Goal: Task Accomplishment & Management: Manage account settings

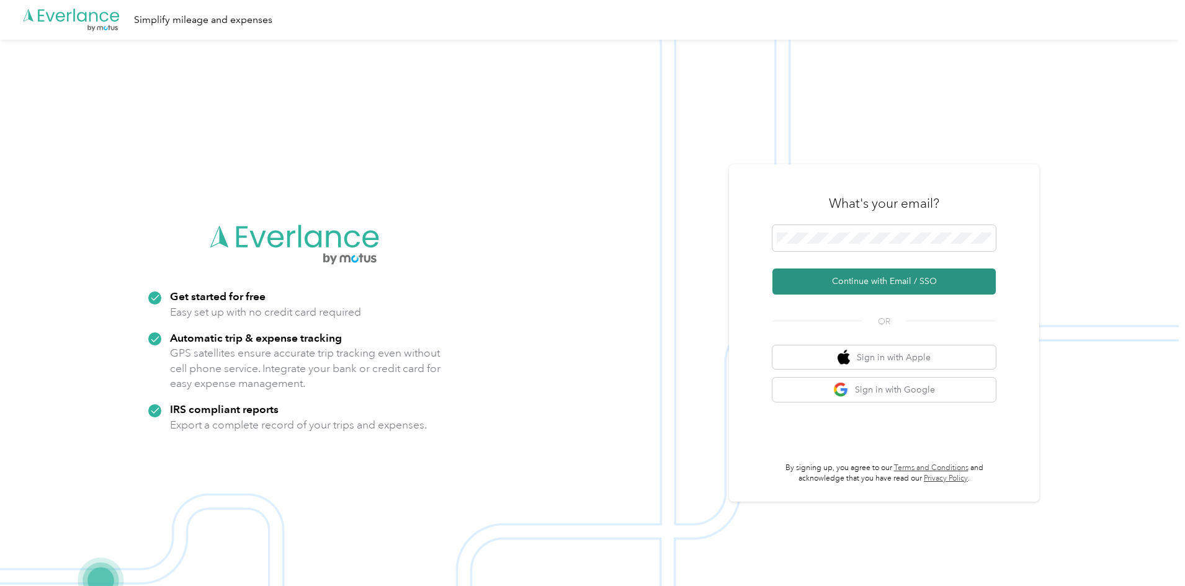
click at [886, 284] on button "Continue with Email / SSO" at bounding box center [884, 282] width 223 height 26
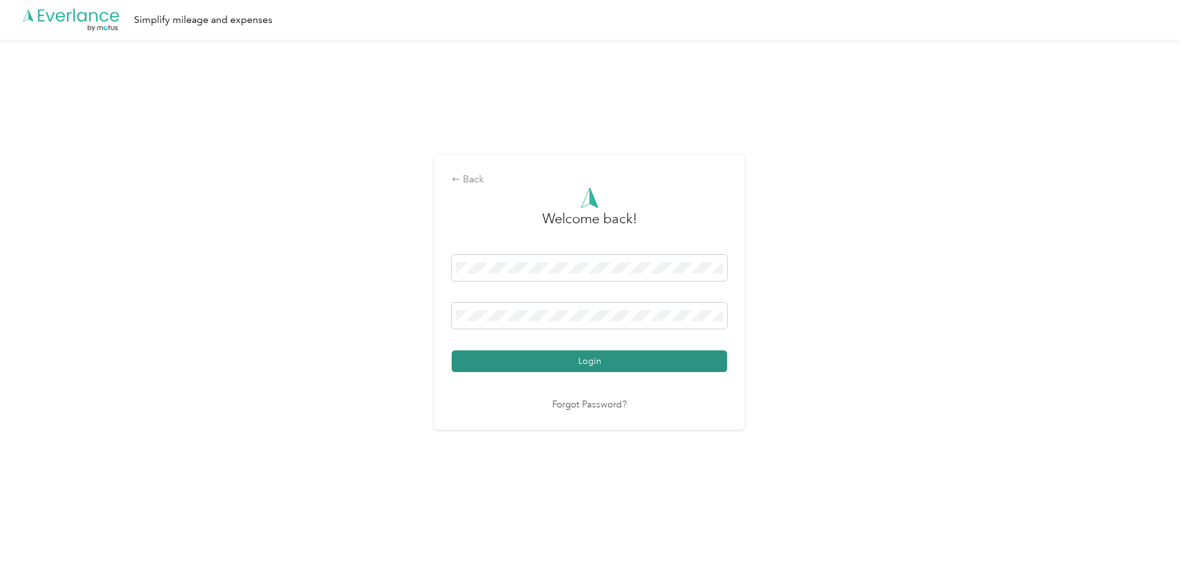
click at [590, 366] on button "Login" at bounding box center [590, 362] width 276 height 22
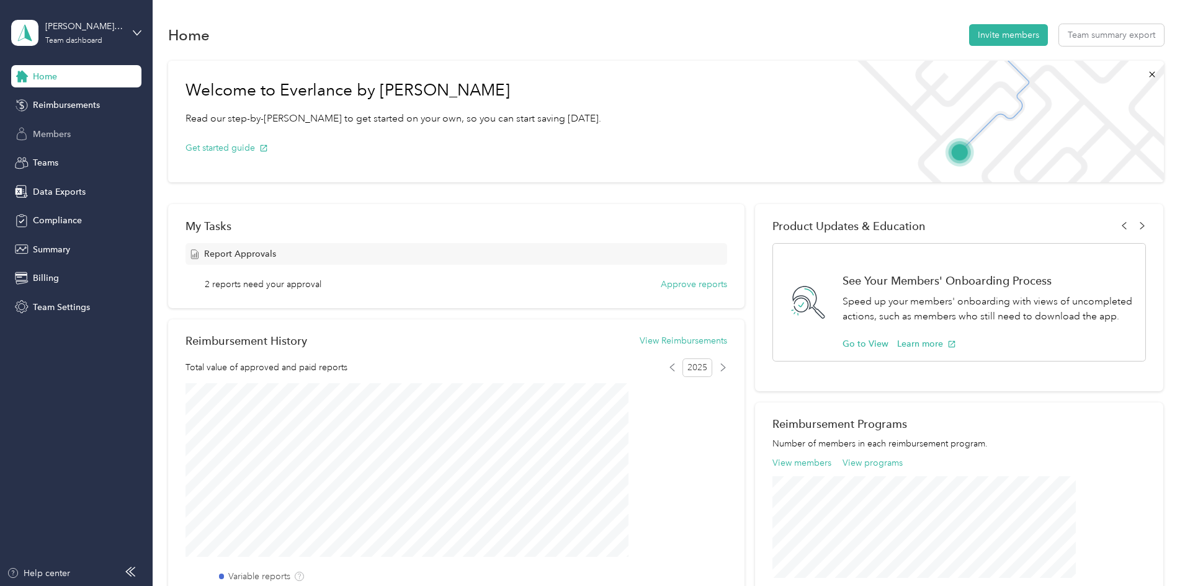
click at [73, 137] on div "Members" at bounding box center [76, 134] width 130 height 22
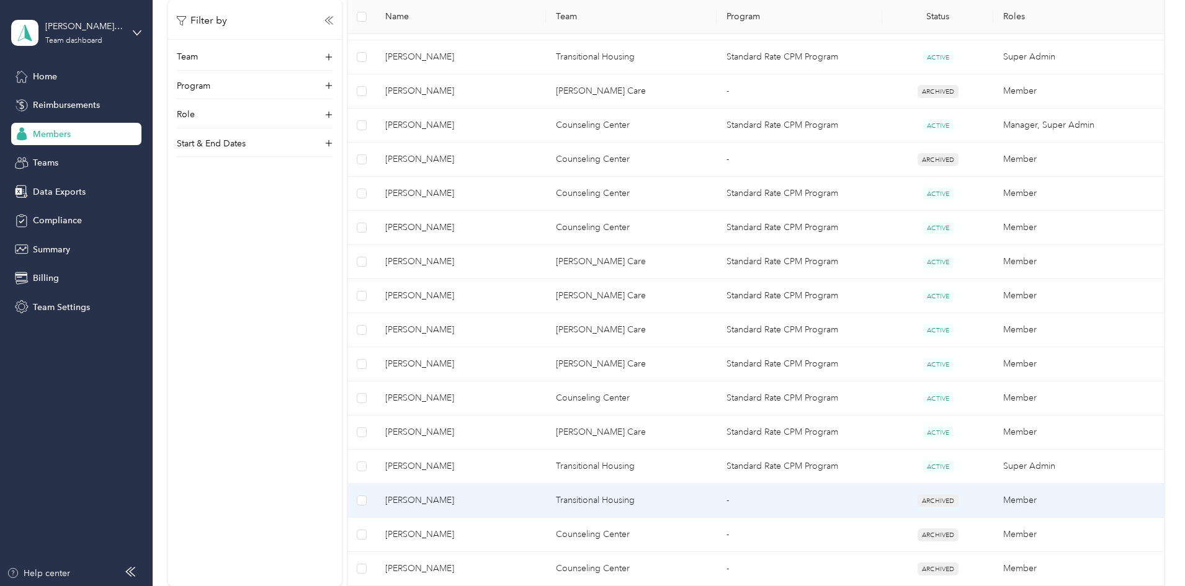
scroll to position [372, 0]
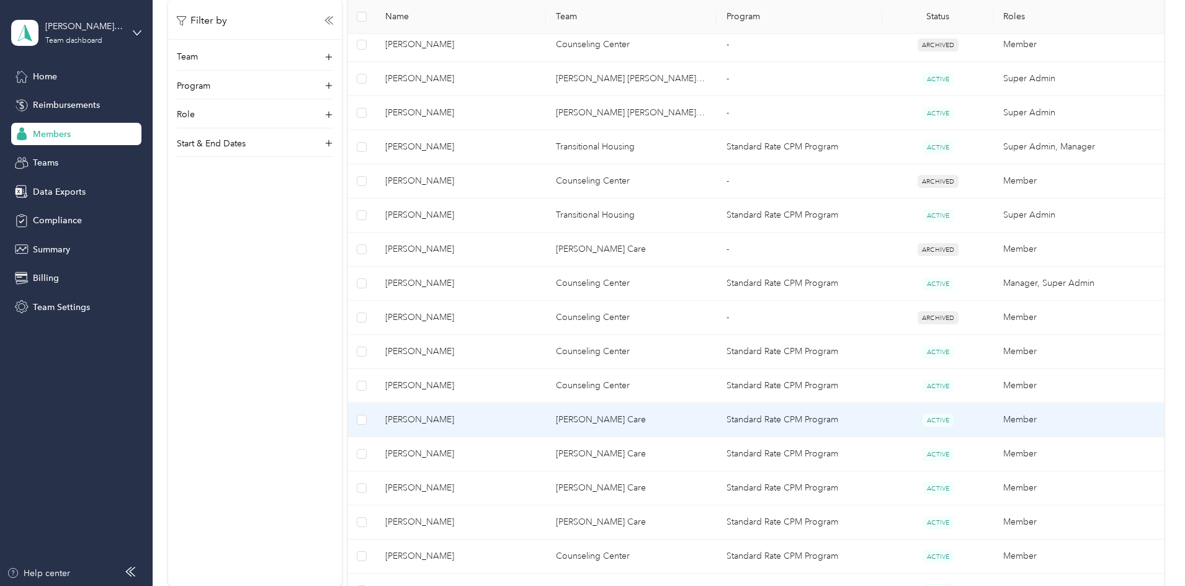
click at [503, 421] on span "[PERSON_NAME]" at bounding box center [460, 420] width 151 height 14
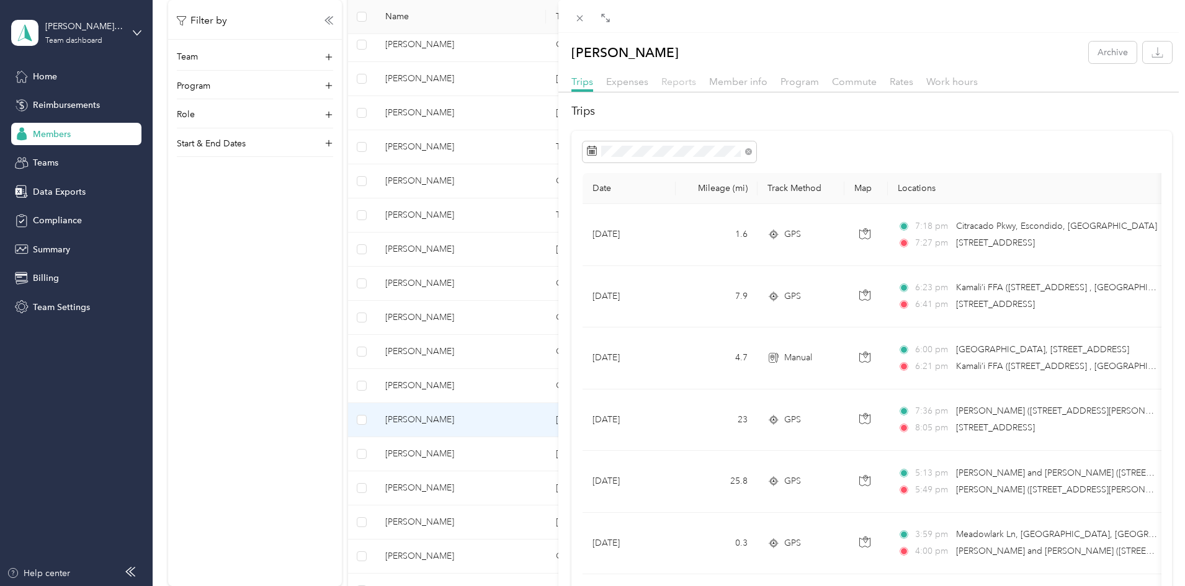
click at [677, 76] on span "Reports" at bounding box center [679, 82] width 35 height 12
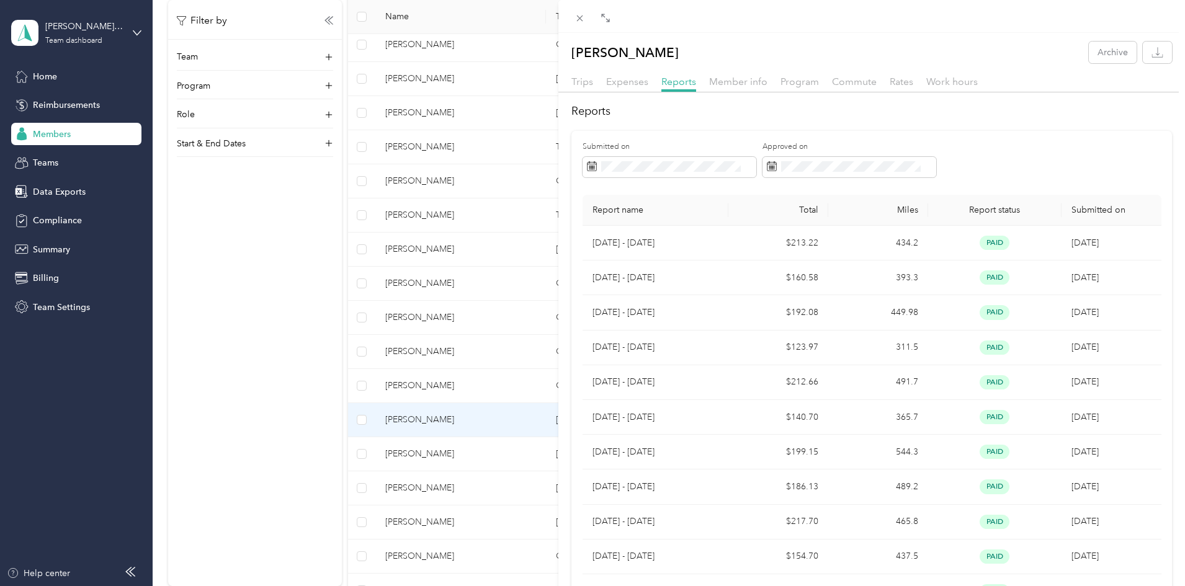
click at [497, 523] on div "[PERSON_NAME] Archive Trips Expenses Reports Member info Program Commute Rates …" at bounding box center [592, 293] width 1185 height 586
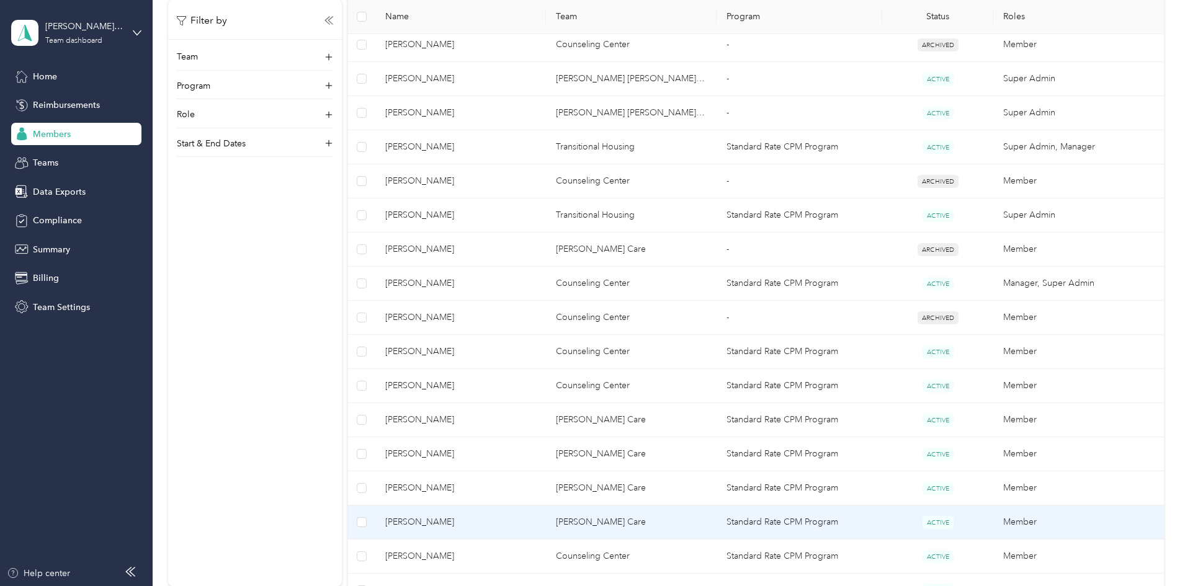
click at [526, 523] on span "[PERSON_NAME]" at bounding box center [460, 523] width 151 height 14
click at [526, 586] on div at bounding box center [589, 586] width 1179 height 0
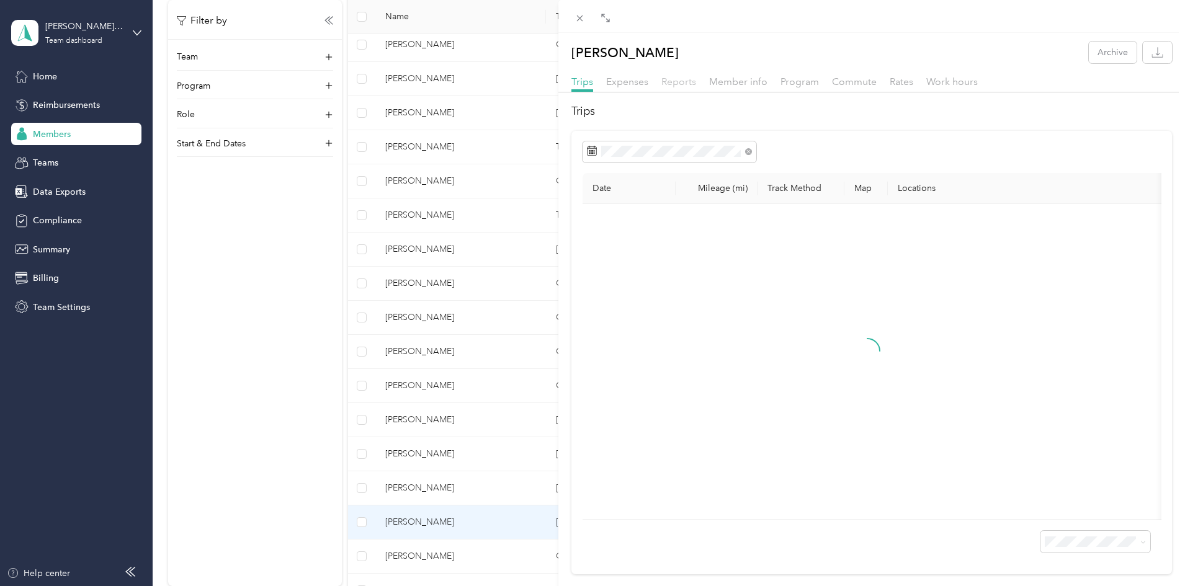
click at [677, 84] on span "Reports" at bounding box center [679, 82] width 35 height 12
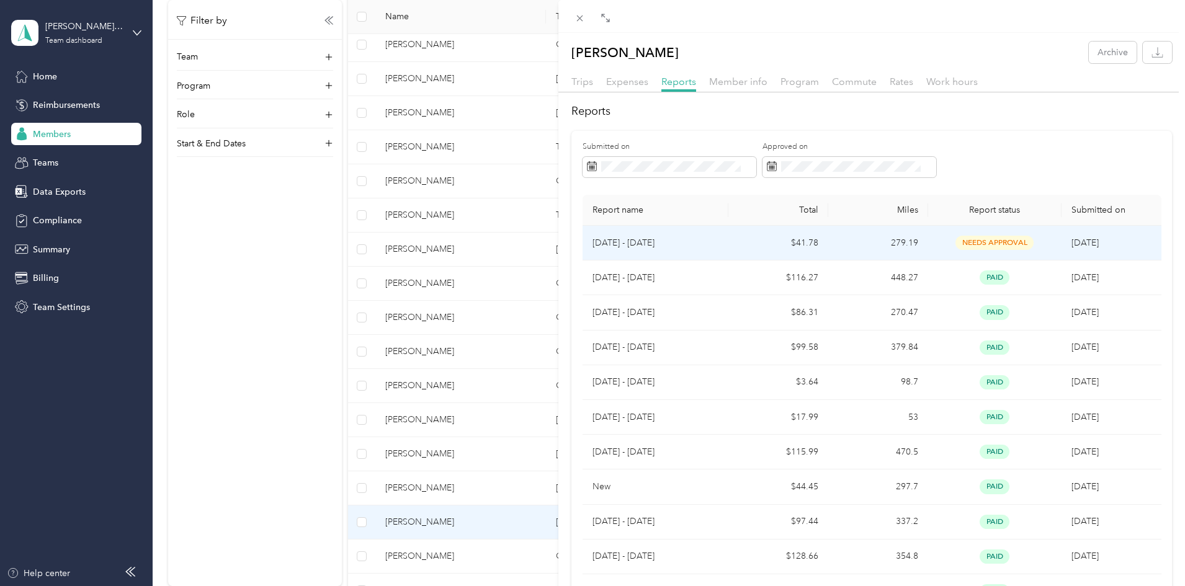
click at [734, 243] on td "$41.78" at bounding box center [779, 243] width 100 height 35
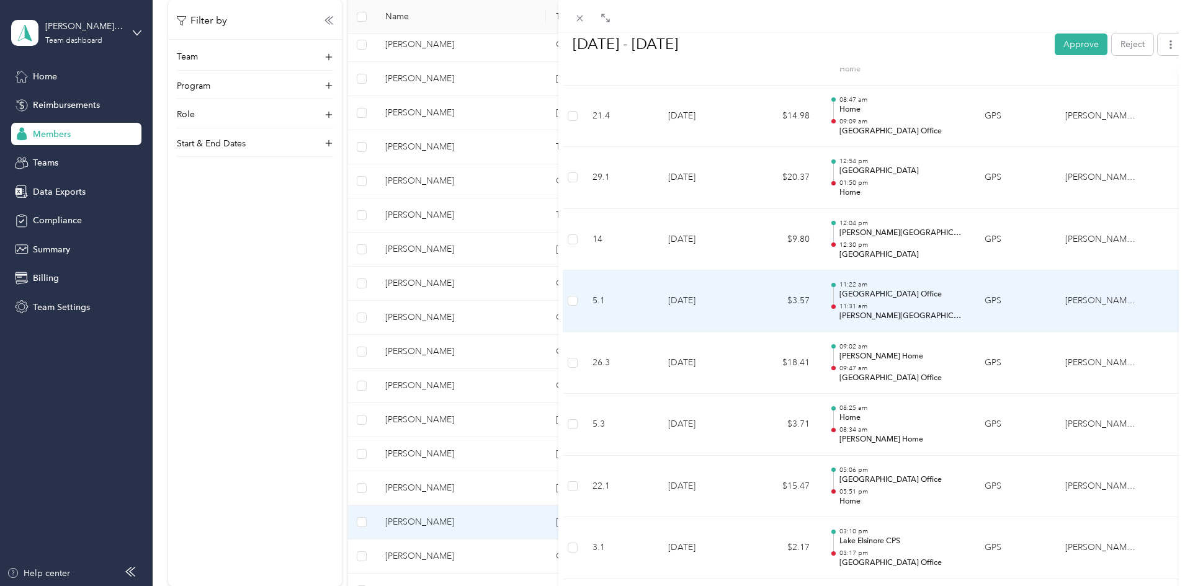
scroll to position [683, 0]
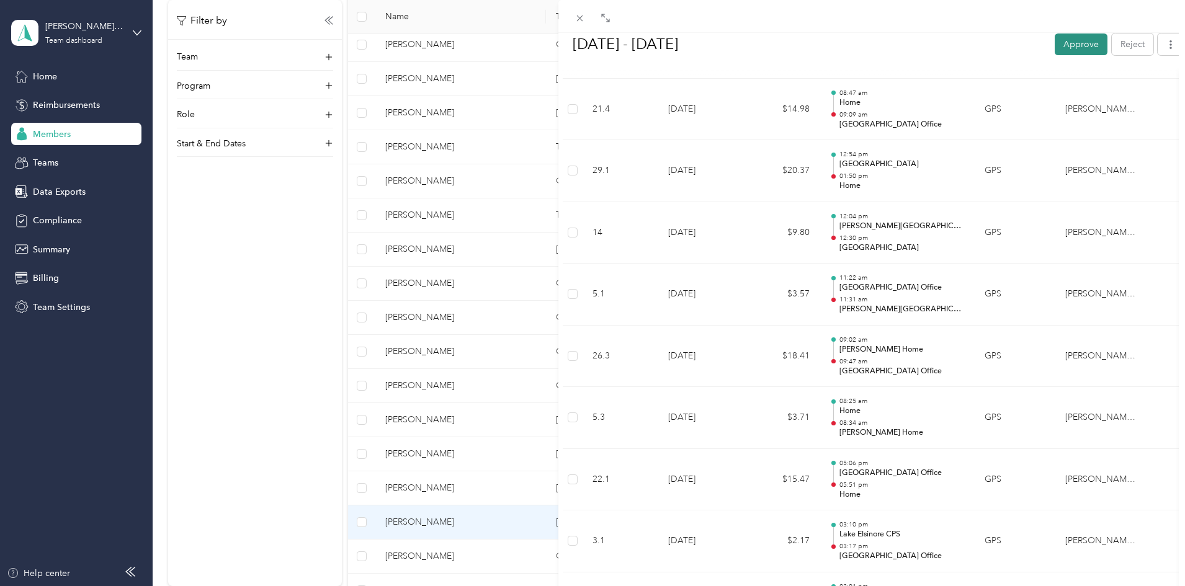
click at [1065, 40] on button "Approve" at bounding box center [1081, 44] width 53 height 22
click at [116, 142] on div "BACK [PERSON_NAME] Reports [DATE] - [DATE] [DATE] - [DATE] Mark as paid Reject …" at bounding box center [592, 293] width 1185 height 586
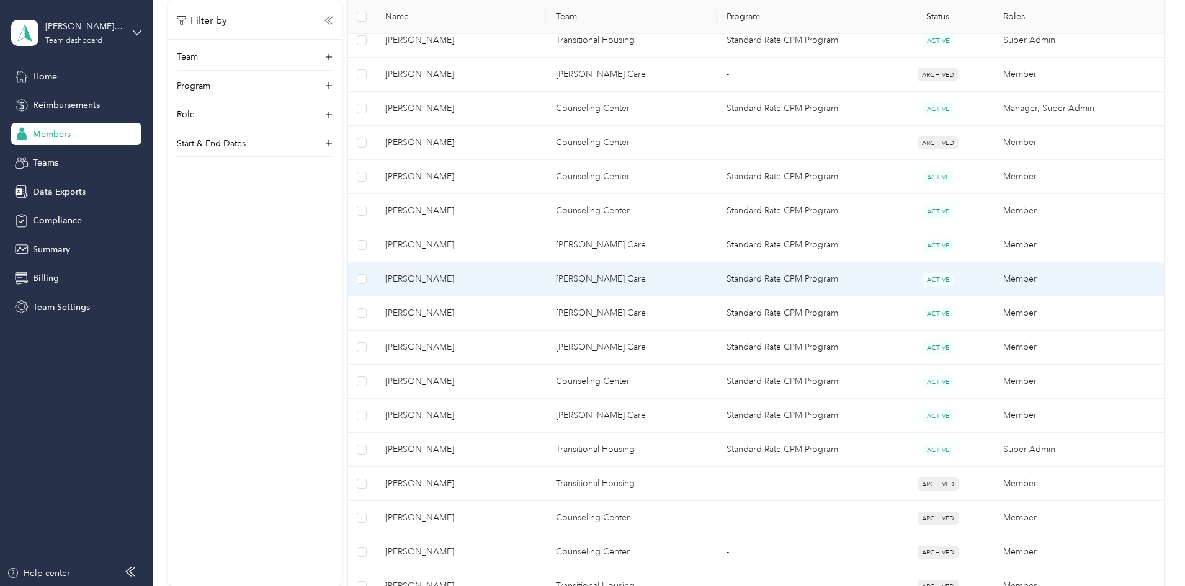
scroll to position [559, 0]
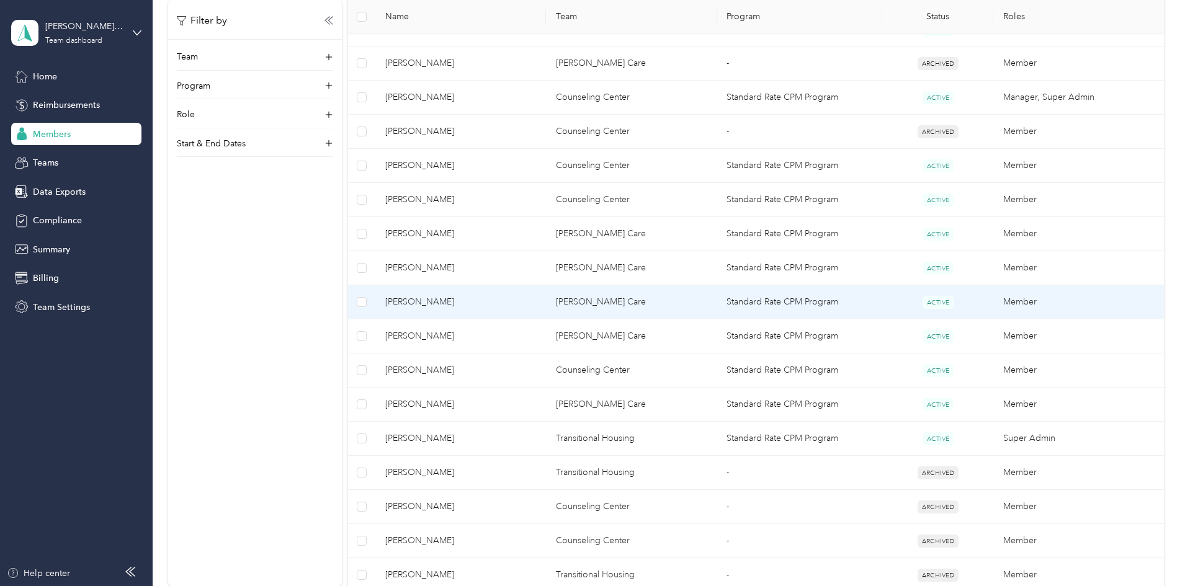
click at [514, 299] on span "[PERSON_NAME]" at bounding box center [460, 302] width 151 height 14
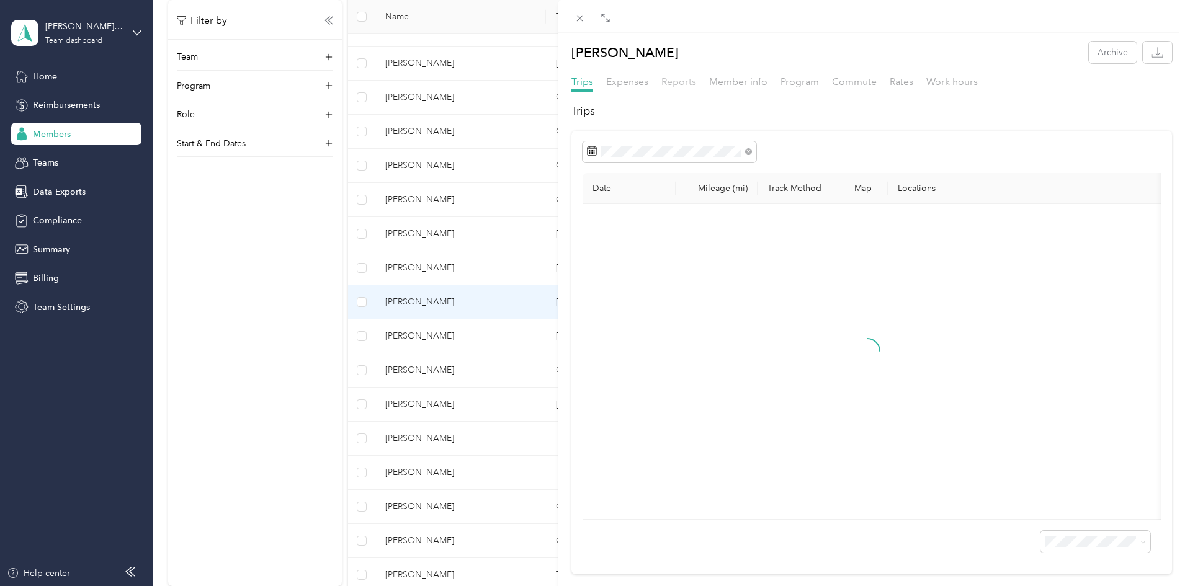
click at [681, 80] on span "Reports" at bounding box center [679, 82] width 35 height 12
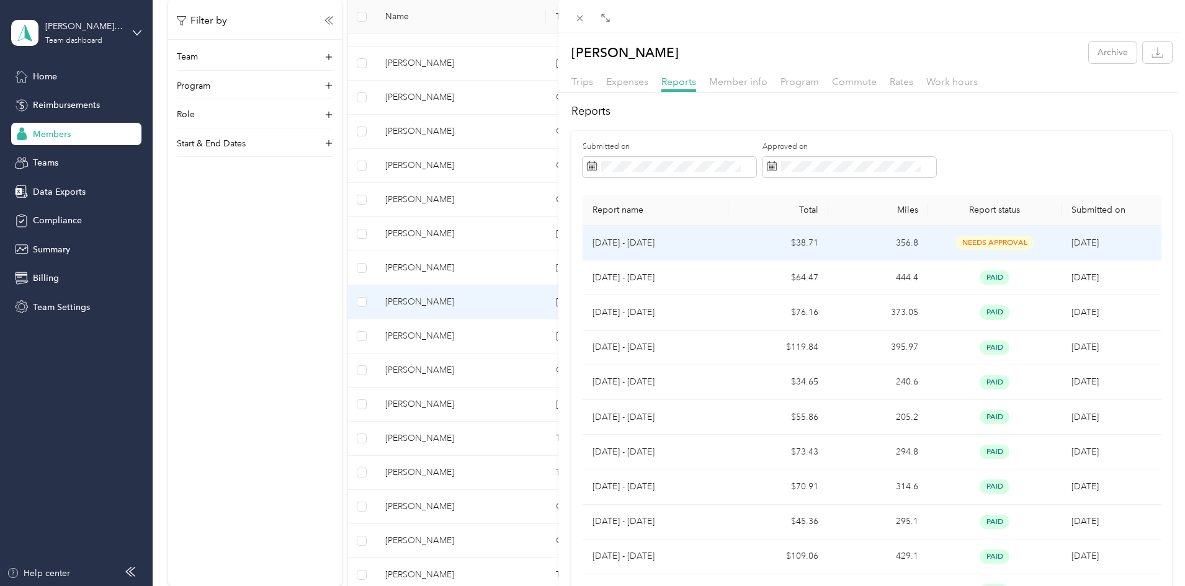
click at [684, 245] on p "[DATE] - [DATE]" at bounding box center [656, 243] width 127 height 14
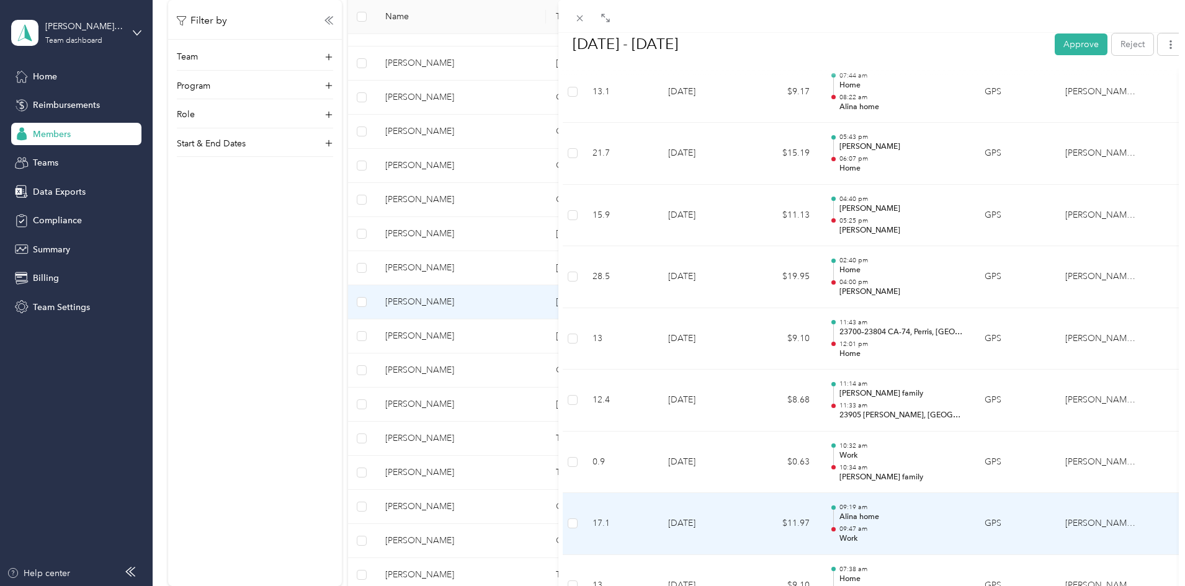
scroll to position [265, 0]
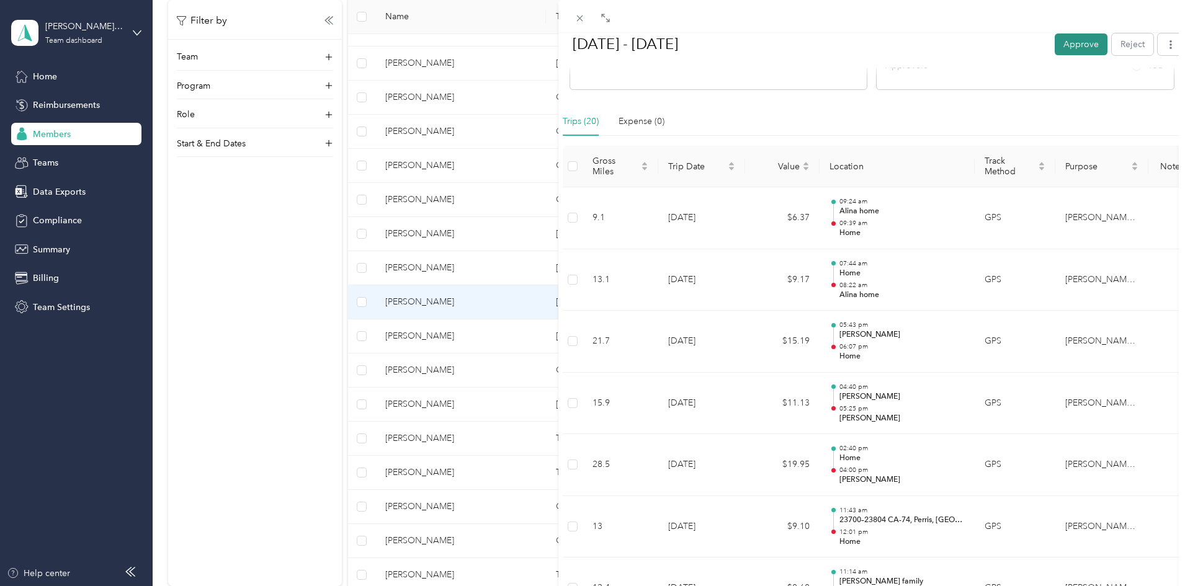
click at [1064, 45] on button "Approve" at bounding box center [1081, 44] width 53 height 22
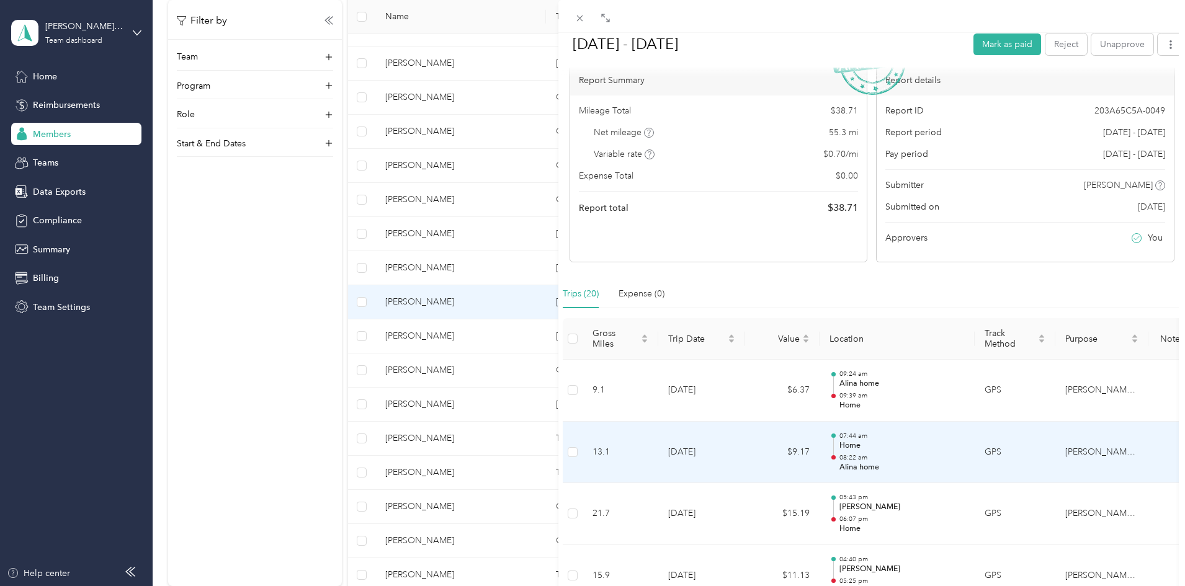
scroll to position [0, 0]
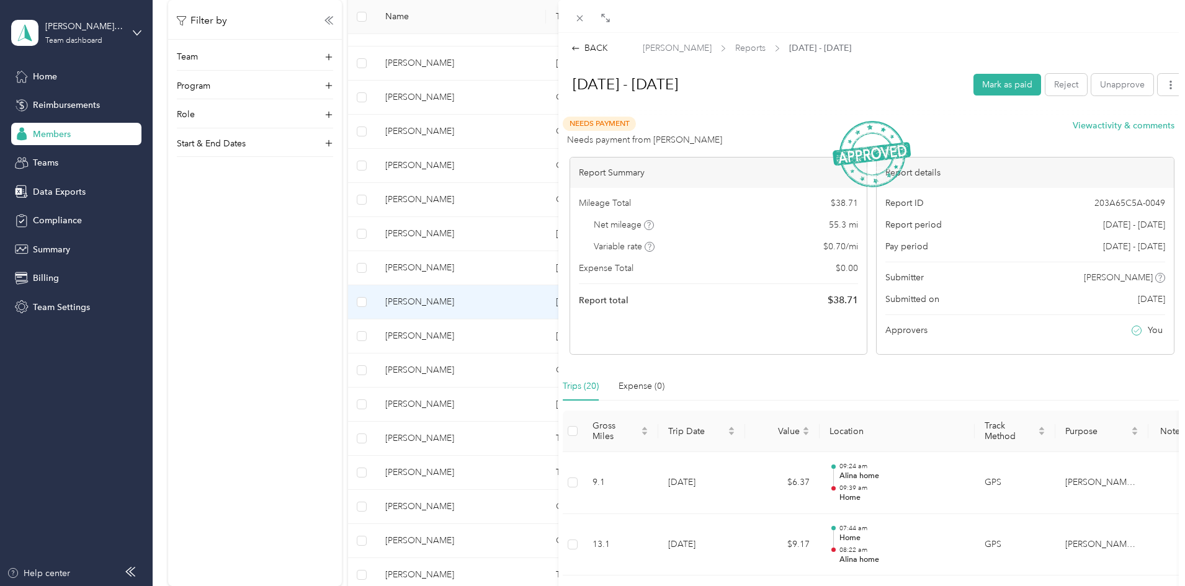
click at [86, 136] on div "BACK [PERSON_NAME] Reports [DATE] - [DATE] [DATE] - [DATE] Mark as paid Reject …" at bounding box center [592, 293] width 1185 height 586
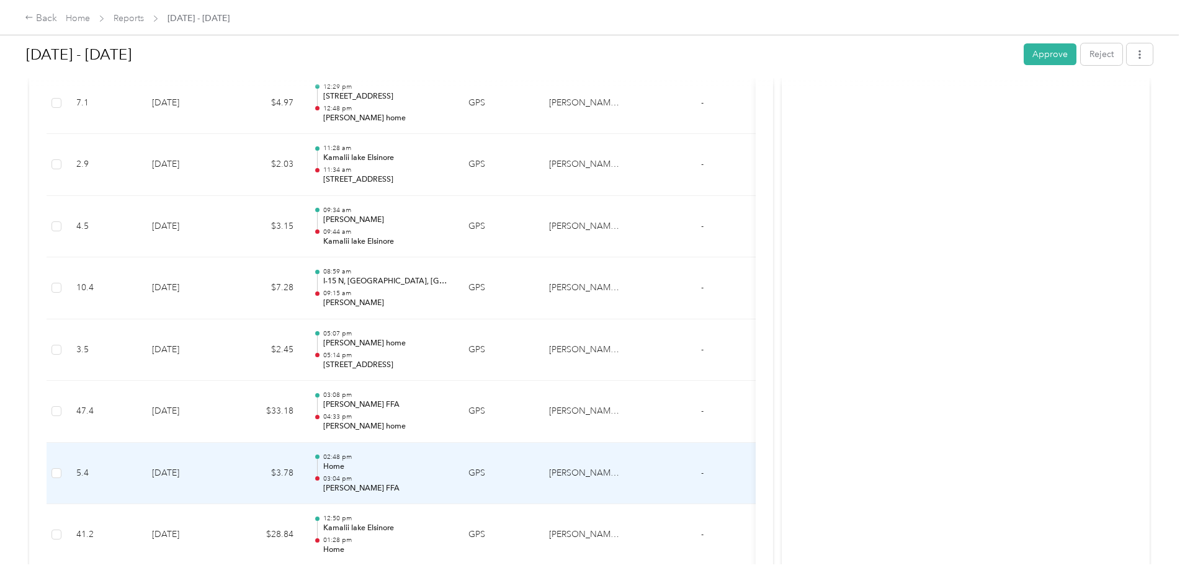
scroll to position [1282, 0]
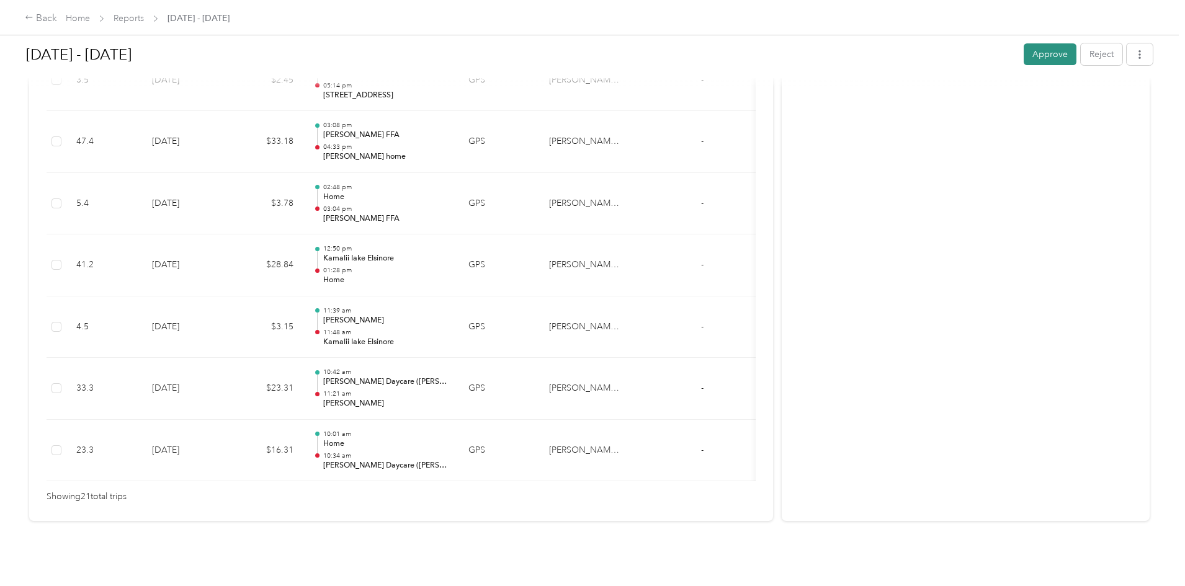
click at [1024, 59] on button "Approve" at bounding box center [1050, 54] width 53 height 22
